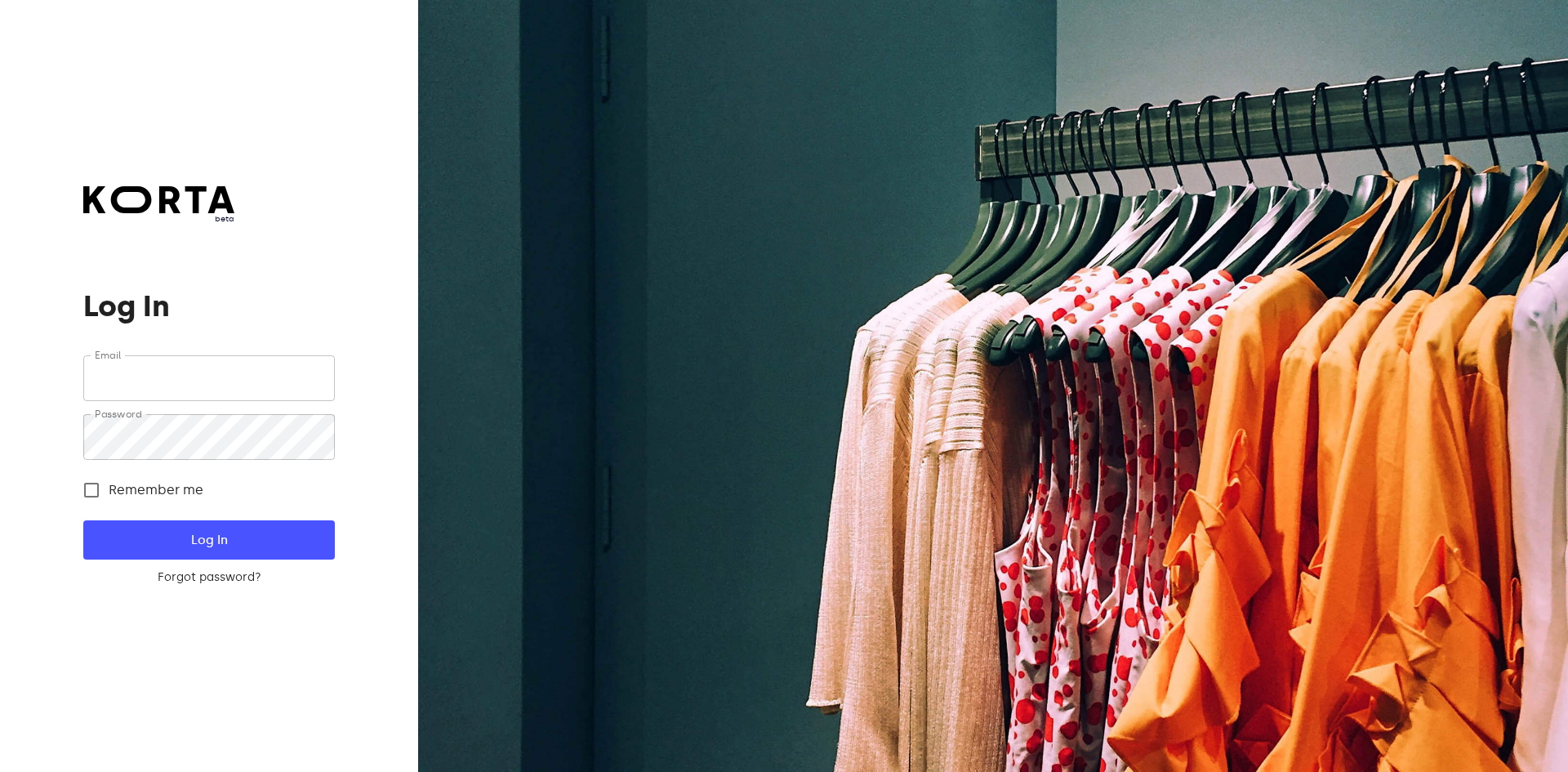
type input "[EMAIL_ADDRESS][DOMAIN_NAME]"
click at [259, 548] on span "Log In" at bounding box center [208, 540] width 198 height 21
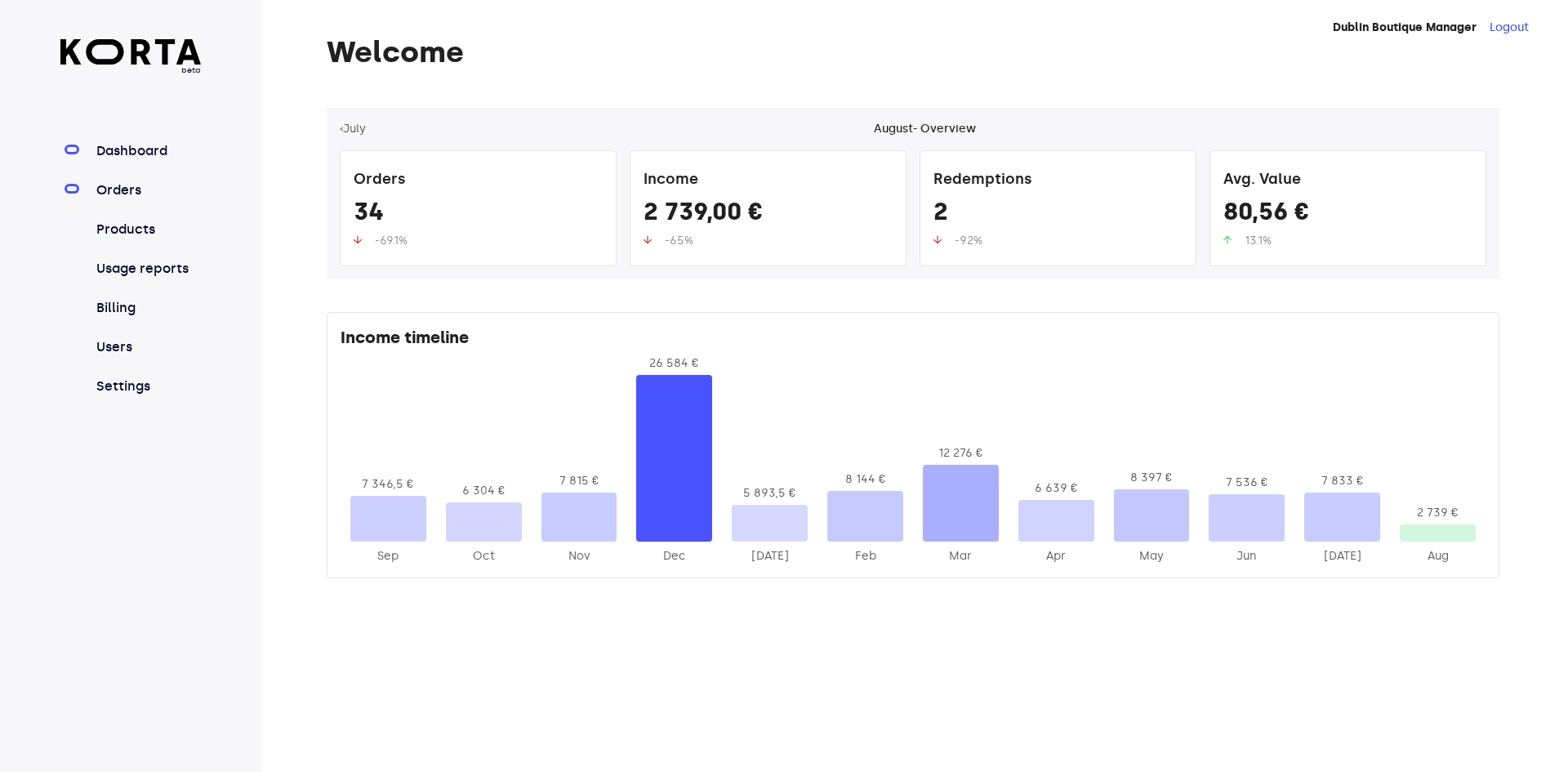
click at [153, 194] on link "Orders" at bounding box center [147, 190] width 108 height 20
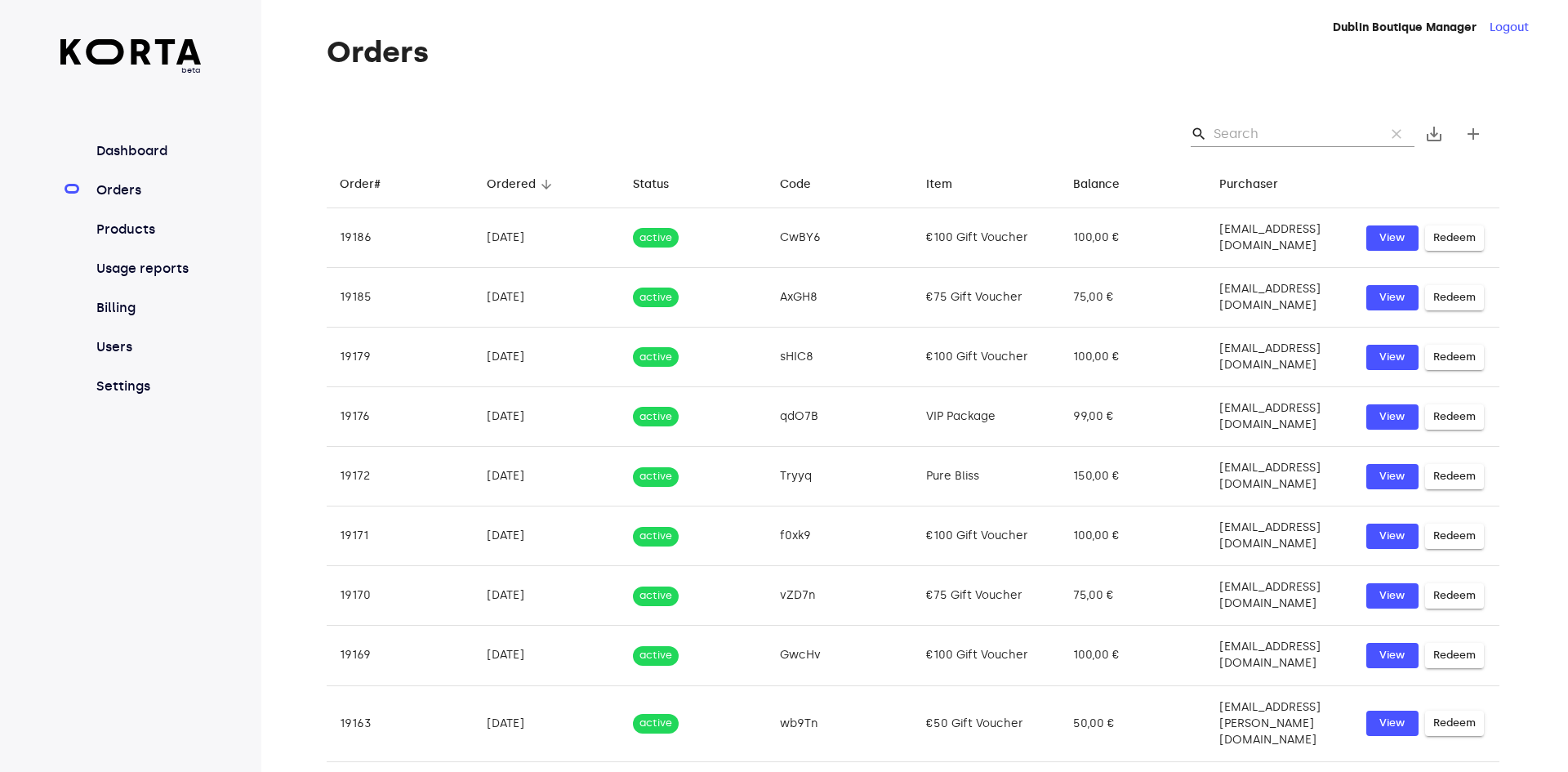
click at [1293, 136] on input "Search" at bounding box center [1293, 134] width 159 height 26
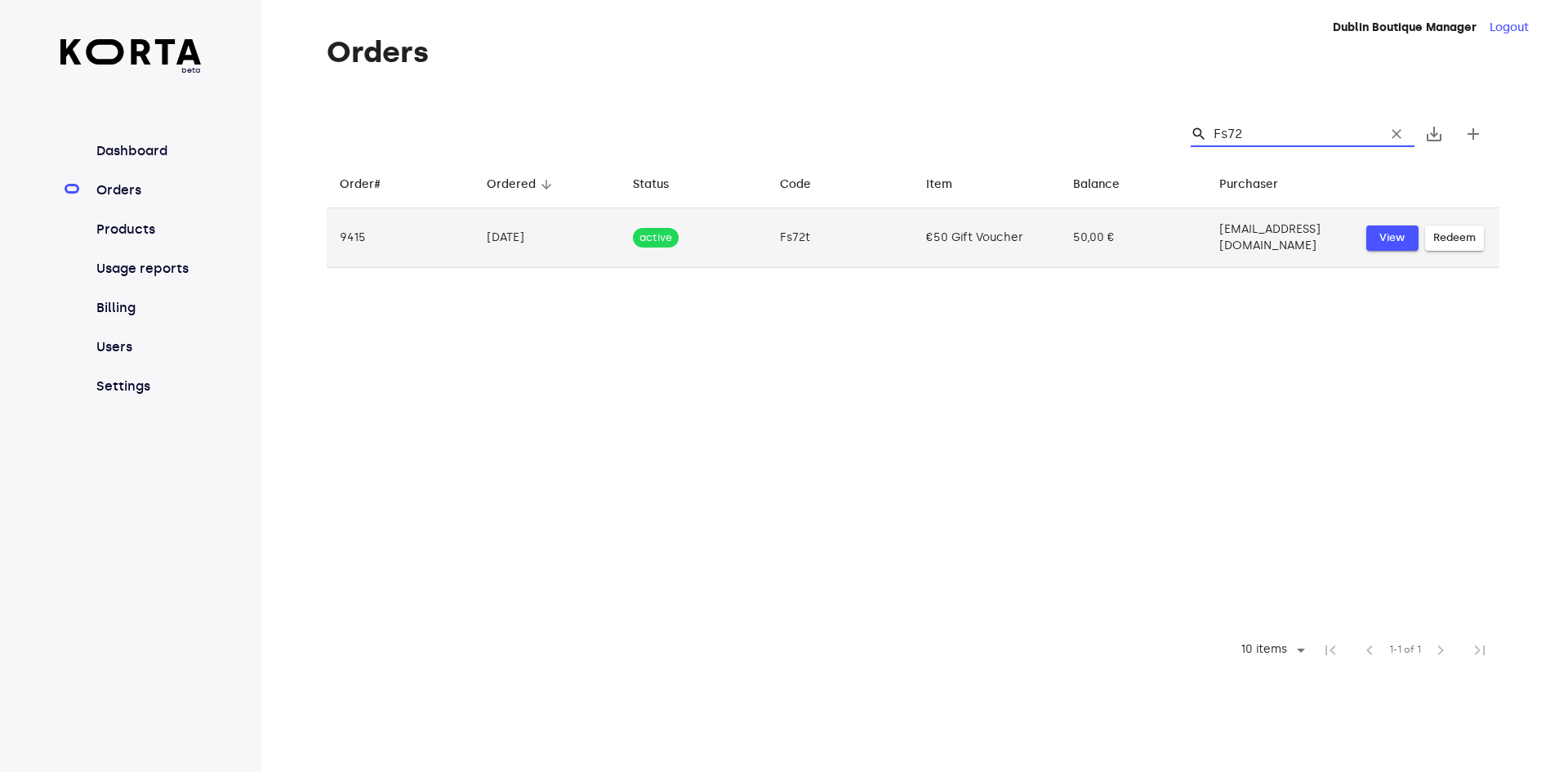
type input "Fs72"
click at [1378, 240] on span "View" at bounding box center [1392, 238] width 36 height 19
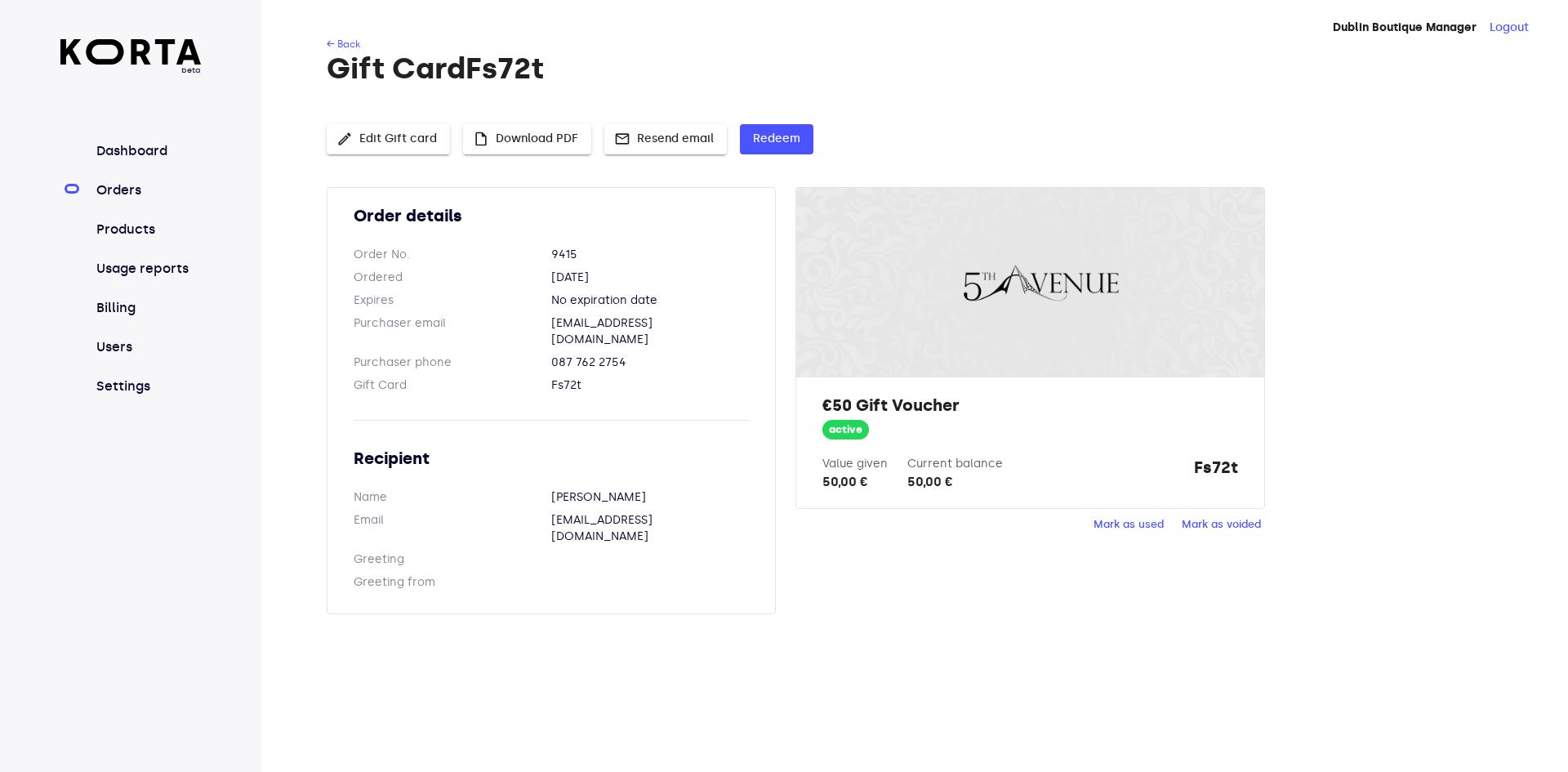
click at [1137, 517] on span "Mark as used" at bounding box center [1128, 524] width 70 height 19
